Goal: Task Accomplishment & Management: Use online tool/utility

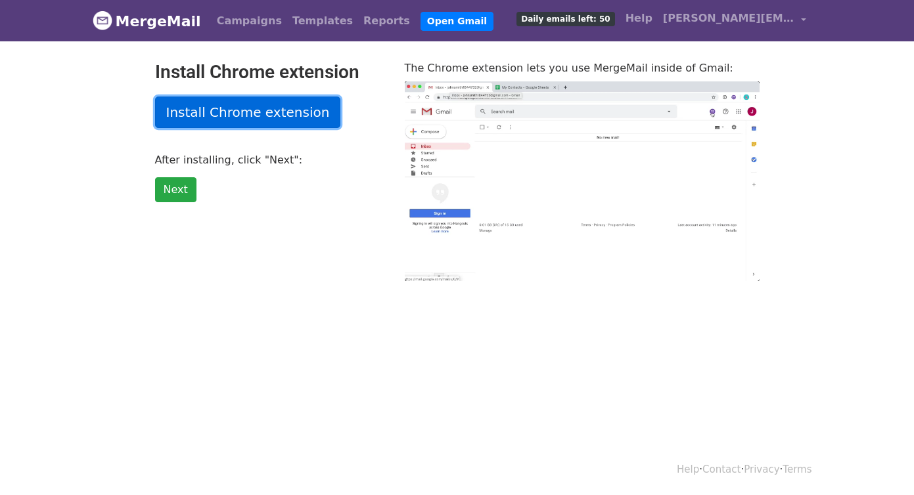
click at [296, 112] on link "Install Chrome extension" at bounding box center [248, 113] width 186 height 32
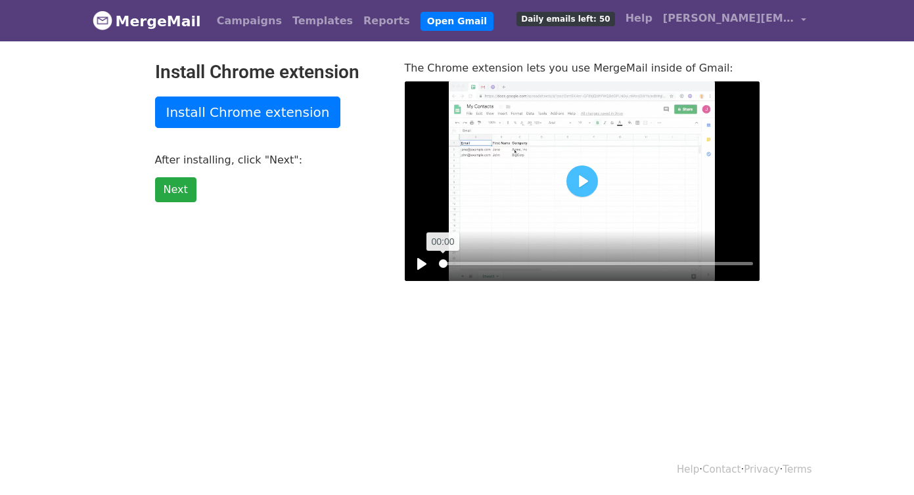
drag, startPoint x: 558, startPoint y: 265, endPoint x: 426, endPoint y: 259, distance: 132.2
click at [439, 259] on input "Seek" at bounding box center [596, 263] width 314 height 12
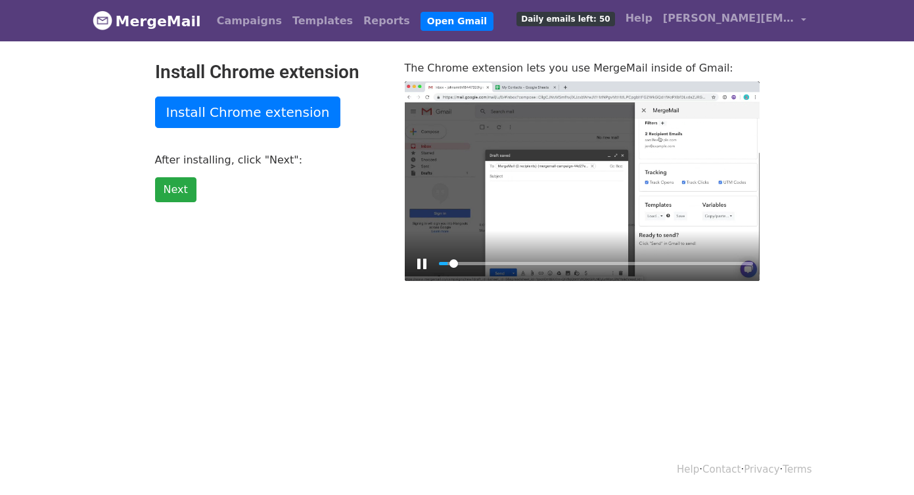
click at [694, 219] on div at bounding box center [582, 181] width 355 height 200
type input "3.59"
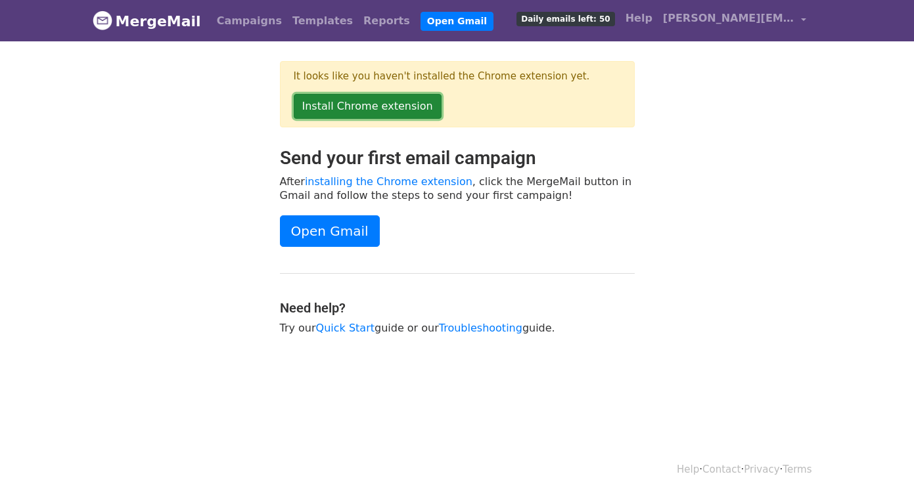
click at [411, 106] on link "Install Chrome extension" at bounding box center [368, 106] width 148 height 25
